Goal: Task Accomplishment & Management: Use online tool/utility

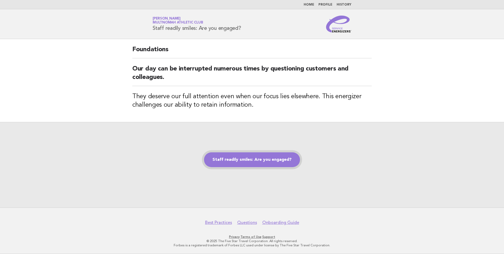
click at [254, 161] on link "Staff readily smiles: Are you engaged?" at bounding box center [252, 159] width 96 height 15
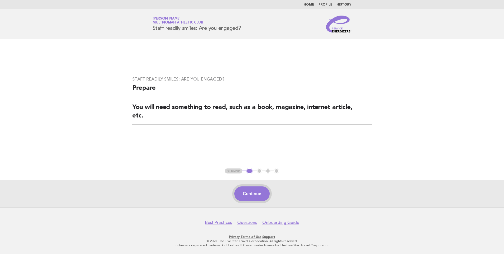
click at [250, 195] on button "Continue" at bounding box center [252, 193] width 35 height 15
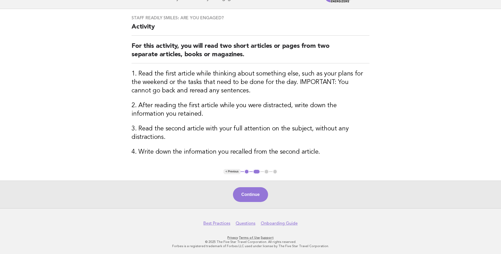
scroll to position [31, 0]
click at [247, 194] on button "Continue" at bounding box center [250, 194] width 35 height 15
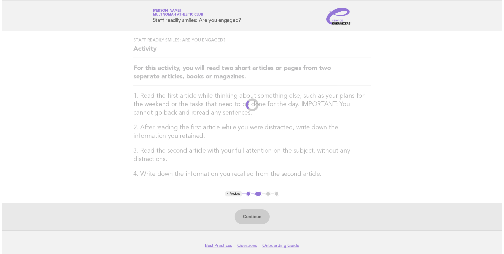
scroll to position [0, 0]
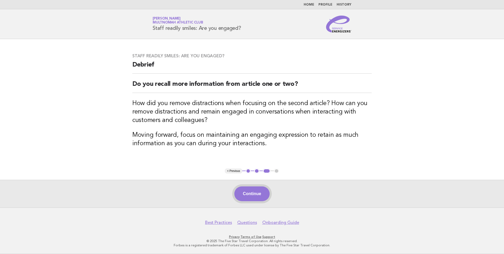
click at [252, 193] on button "Continue" at bounding box center [252, 193] width 35 height 15
